Goal: Task Accomplishment & Management: Use online tool/utility

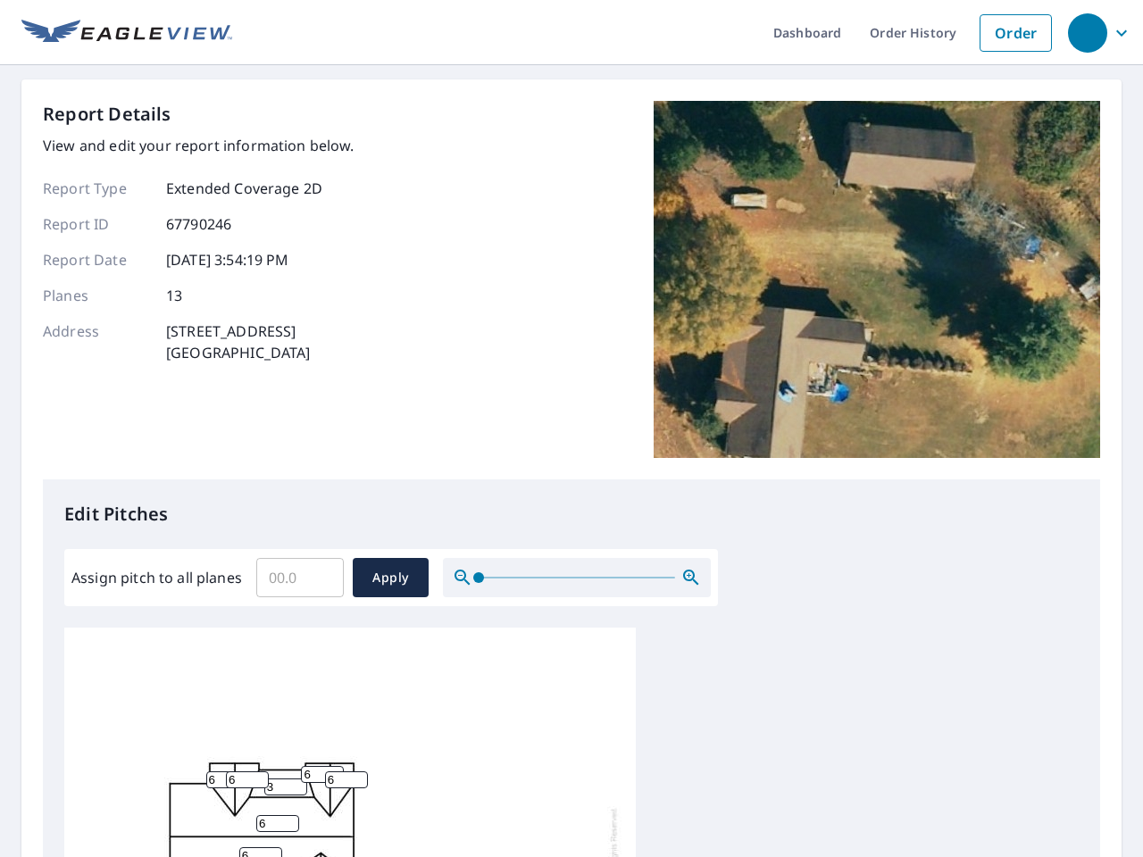
click at [571, 428] on div "Report Details View and edit your report information below. Report Type Extende…" at bounding box center [571, 290] width 1057 height 378
click at [1086, 32] on div "button" at bounding box center [1087, 32] width 39 height 39
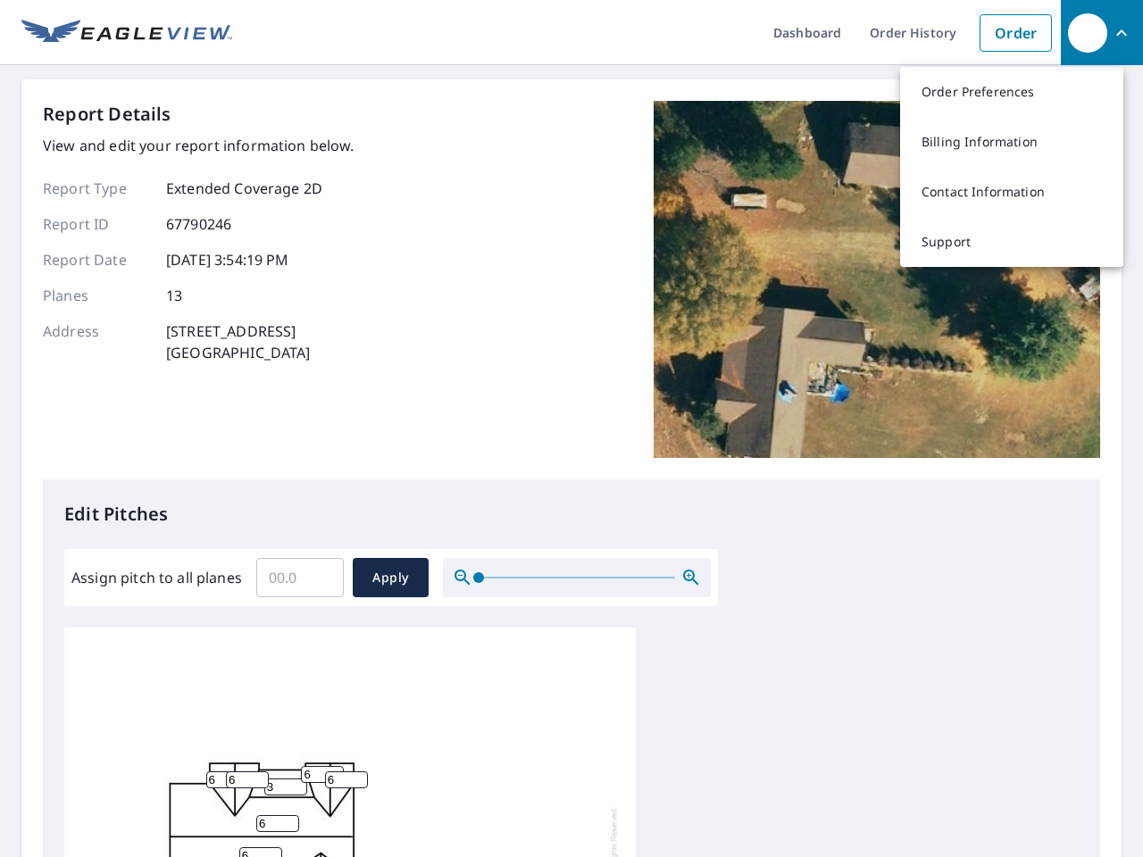
click at [300, 578] on input "Assign pitch to all planes" at bounding box center [299, 578] width 87 height 50
click at [390, 578] on span "Apply" at bounding box center [390, 578] width 47 height 22
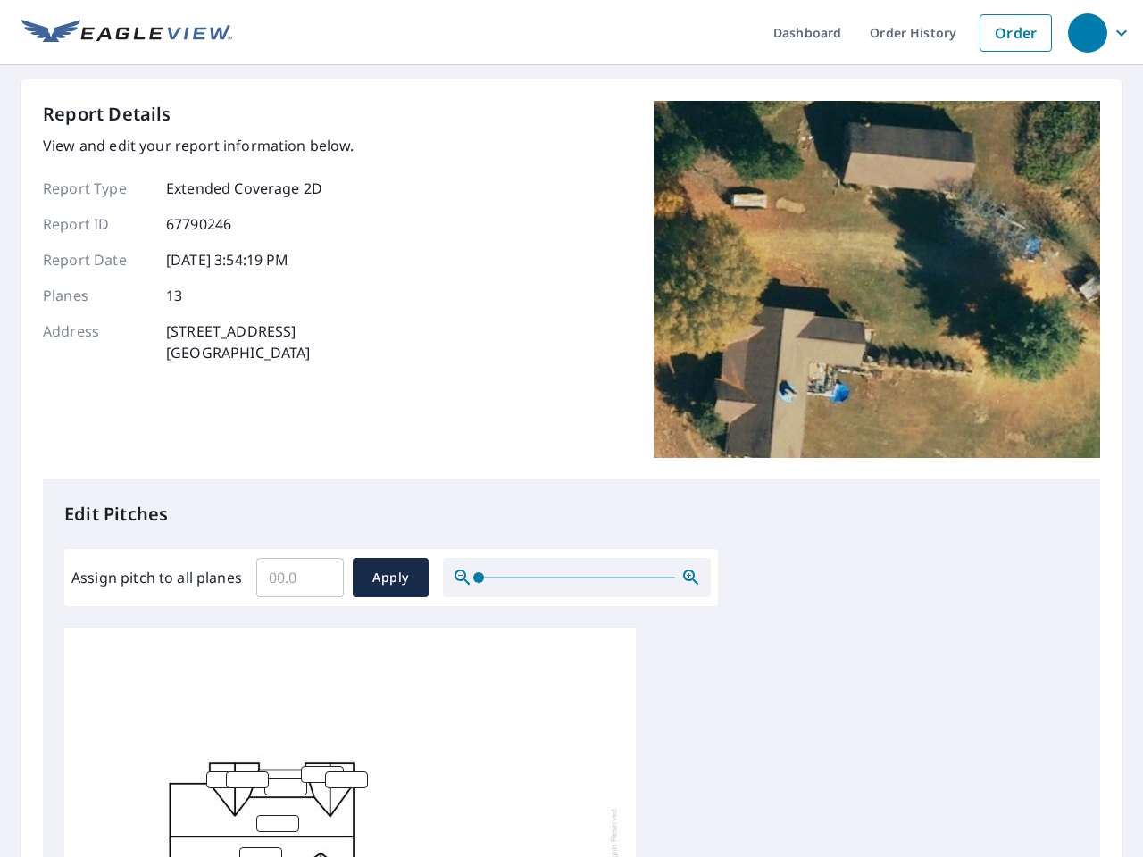
click at [691, 578] on icon "button" at bounding box center [690, 577] width 21 height 21
